Goal: Task Accomplishment & Management: Complete application form

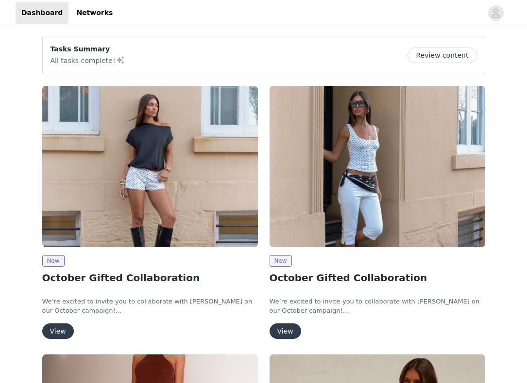
scroll to position [201, 0]
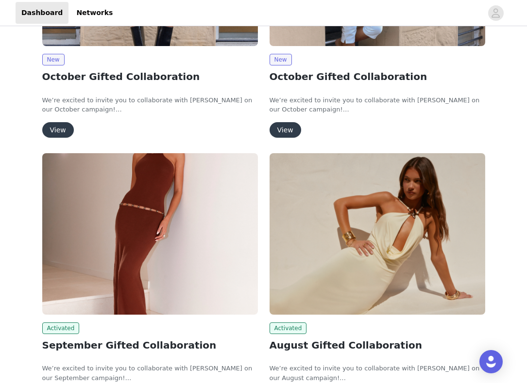
click at [286, 127] on button "View" at bounding box center [285, 130] width 32 height 16
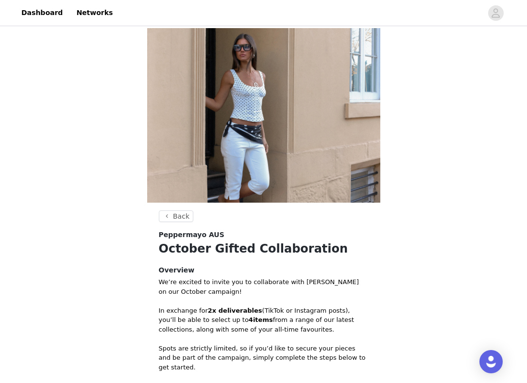
scroll to position [175, 0]
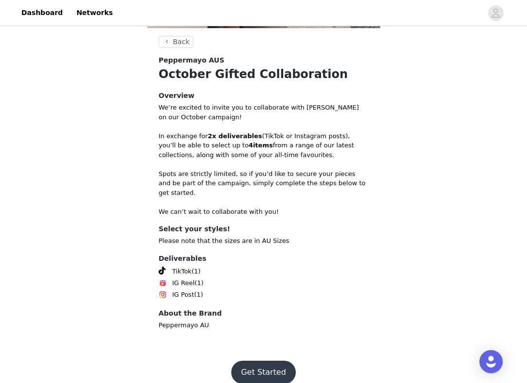
click at [248, 361] on button "Get Started" at bounding box center [263, 372] width 65 height 23
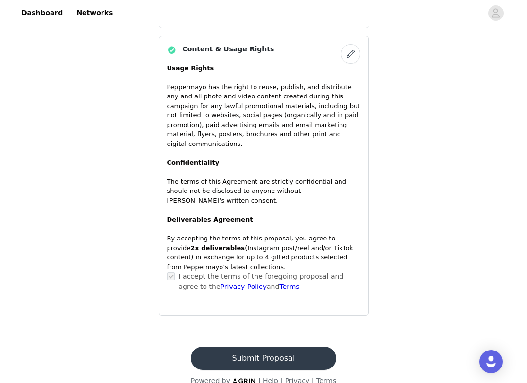
click at [254, 347] on button "Submit Proposal" at bounding box center [263, 358] width 145 height 23
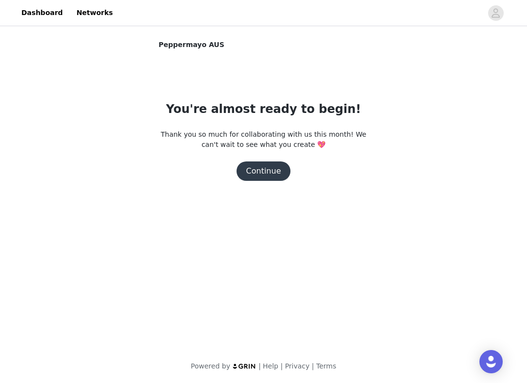
click at [263, 173] on button "Continue" at bounding box center [263, 171] width 54 height 19
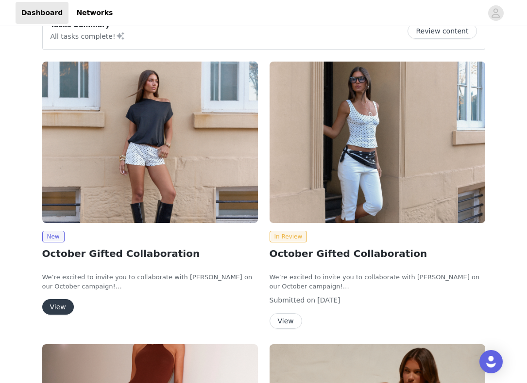
scroll to position [64, 0]
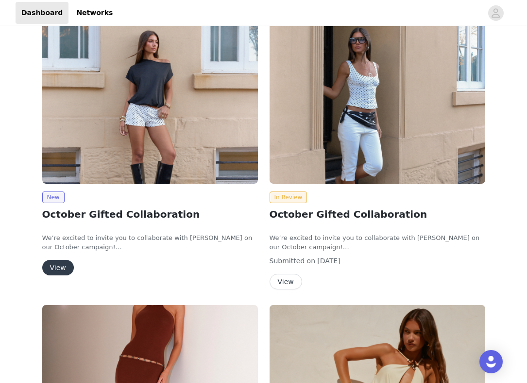
click at [63, 264] on button "View" at bounding box center [58, 268] width 32 height 16
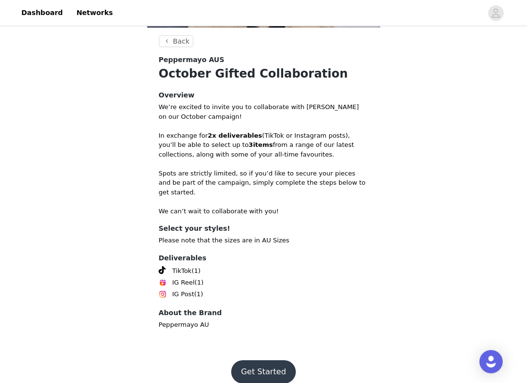
scroll to position [175, 0]
click at [264, 363] on button "Get Started" at bounding box center [263, 372] width 65 height 23
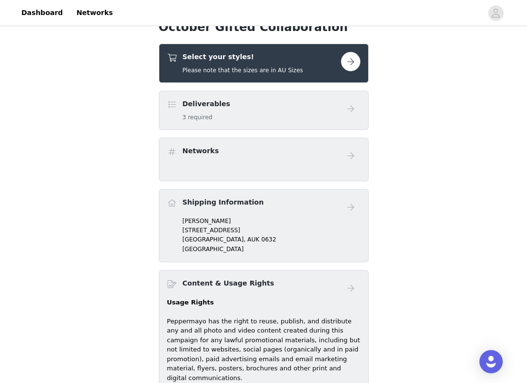
scroll to position [201, 0]
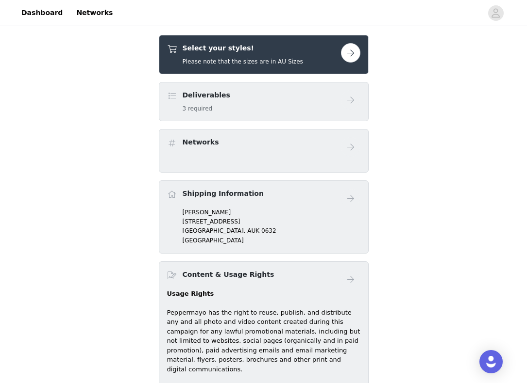
click at [291, 101] on div "Deliverables 3 required" at bounding box center [254, 101] width 174 height 23
click at [335, 51] on div "Select your styles! Please note that the sizes are in AU Sizes" at bounding box center [254, 54] width 174 height 23
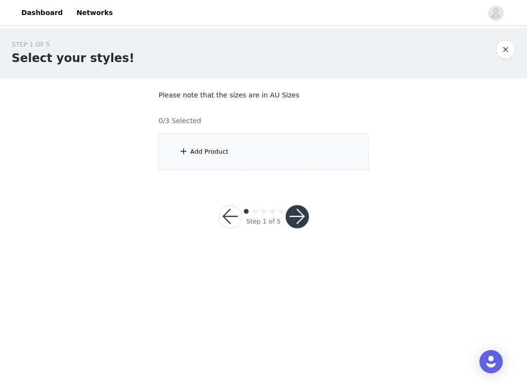
click at [262, 151] on div "Add Product" at bounding box center [264, 152] width 210 height 36
